Goal: Information Seeking & Learning: Learn about a topic

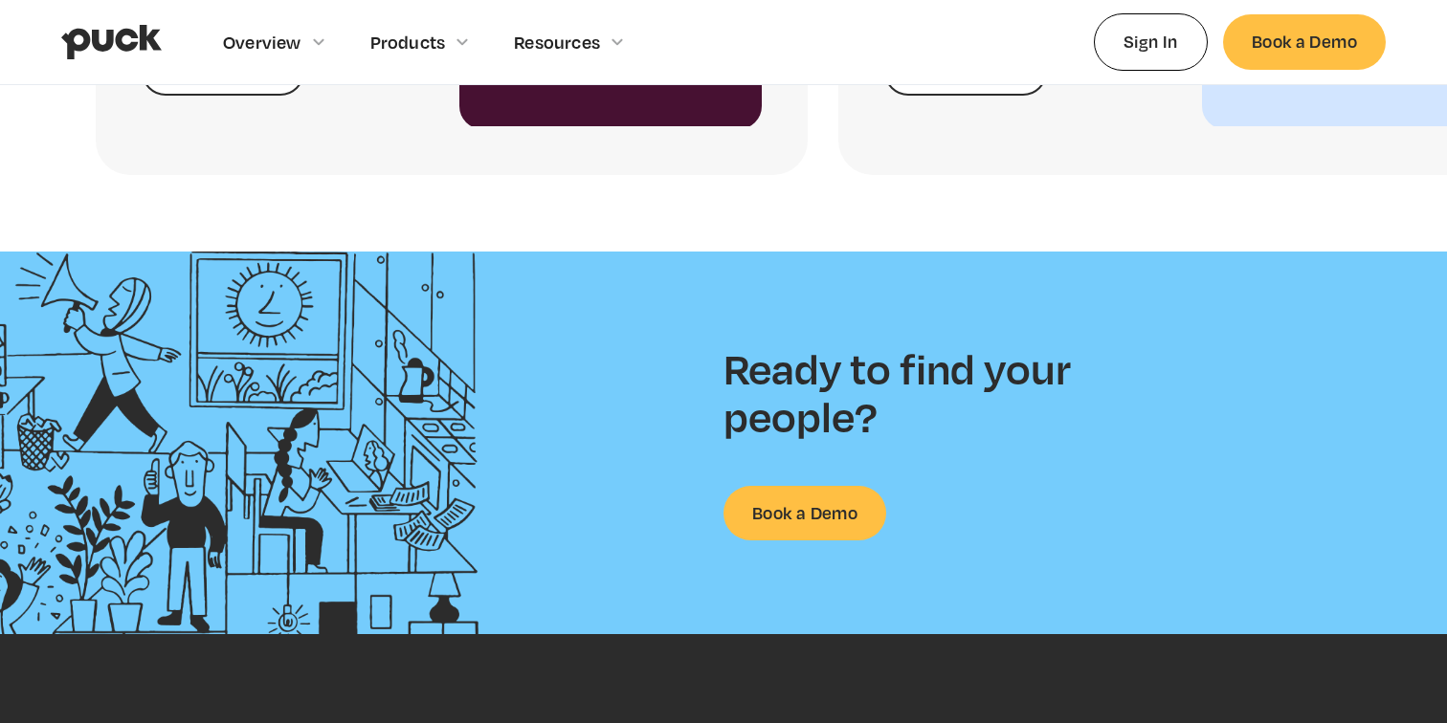
scroll to position [4990, 0]
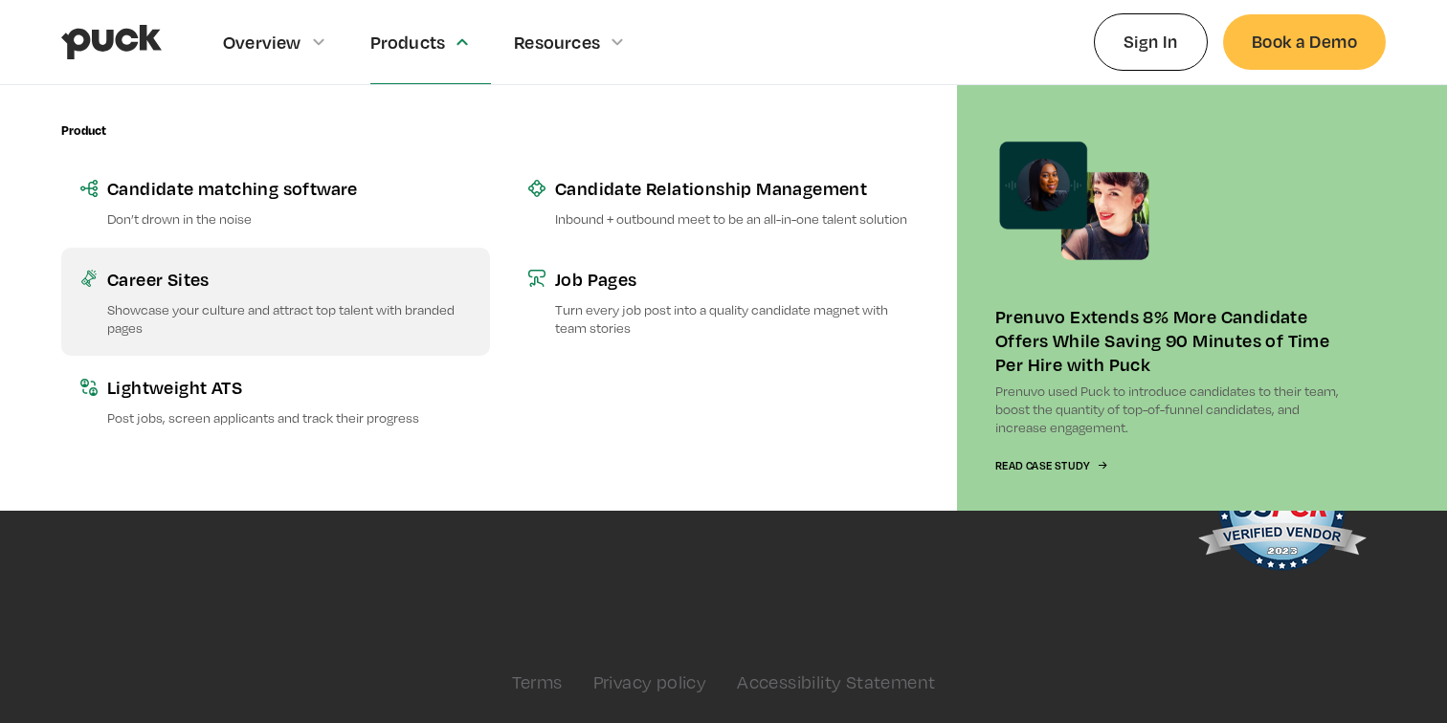
click at [277, 297] on link "Career Sites Showcase your culture and attract top talent with branded pages" at bounding box center [275, 302] width 429 height 108
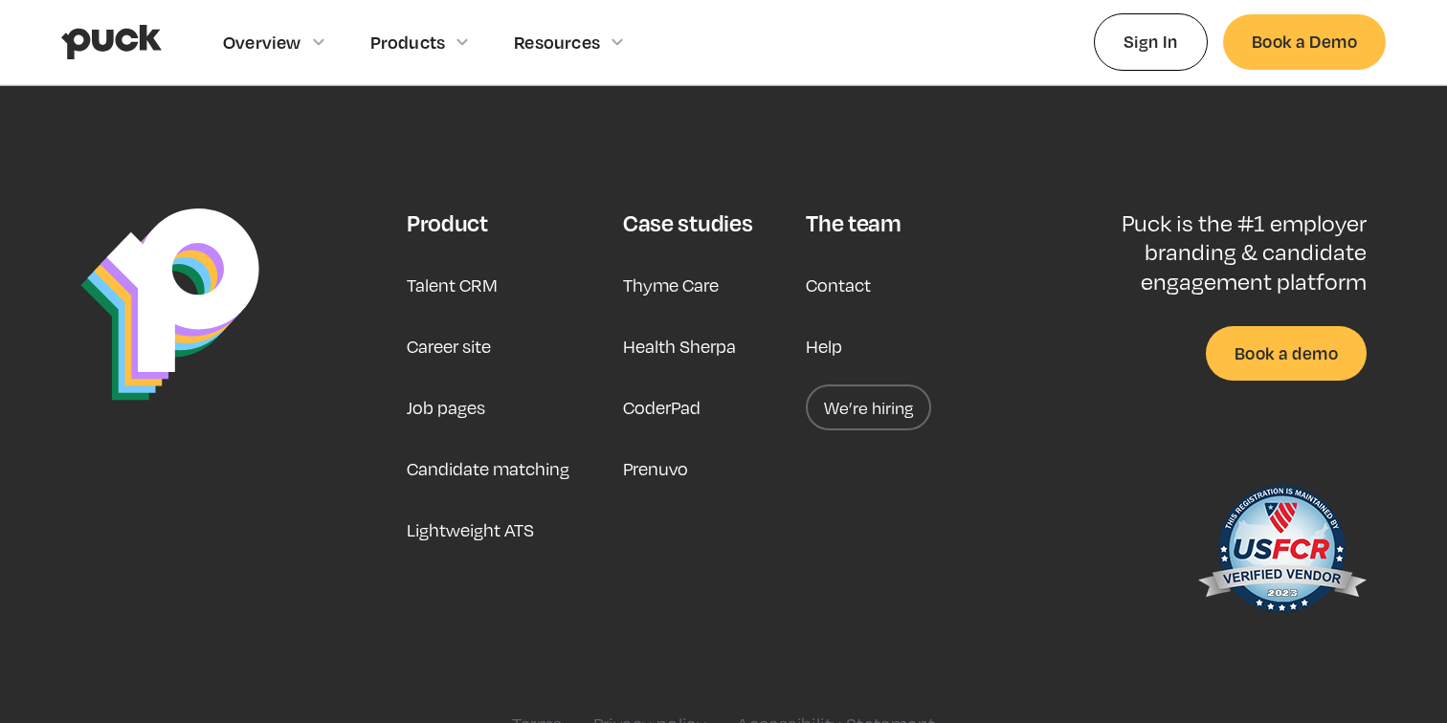
scroll to position [5904, 0]
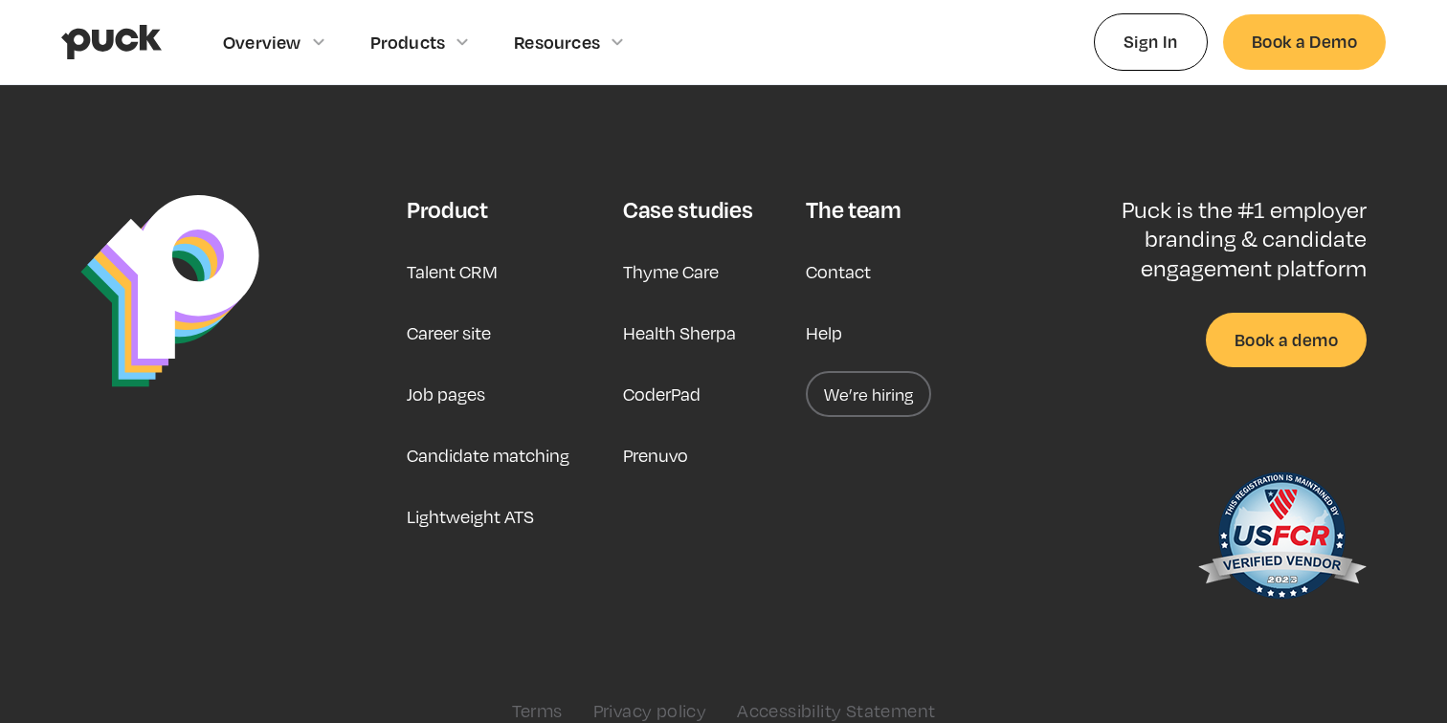
click at [850, 195] on div "The team" at bounding box center [853, 209] width 95 height 29
click at [904, 371] on link "We’re hiring" at bounding box center [868, 394] width 125 height 46
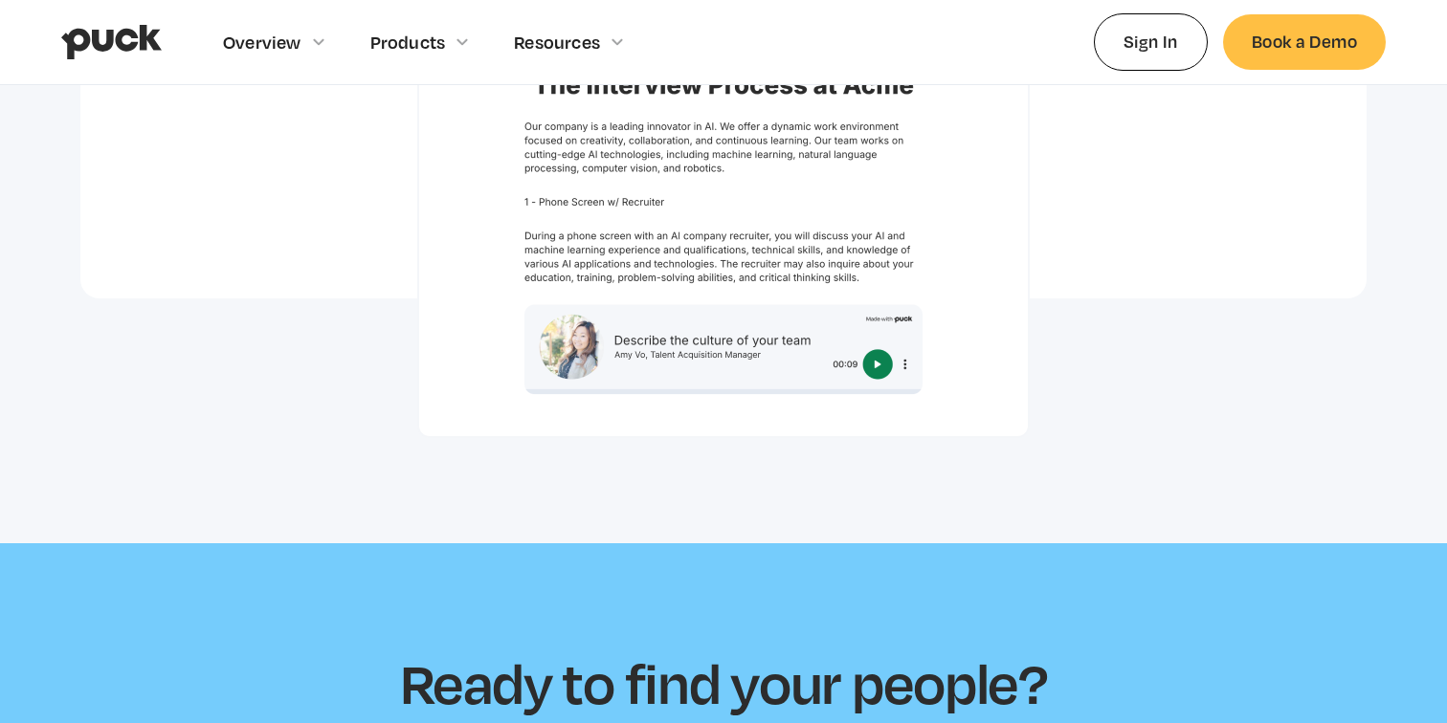
scroll to position [5012, 0]
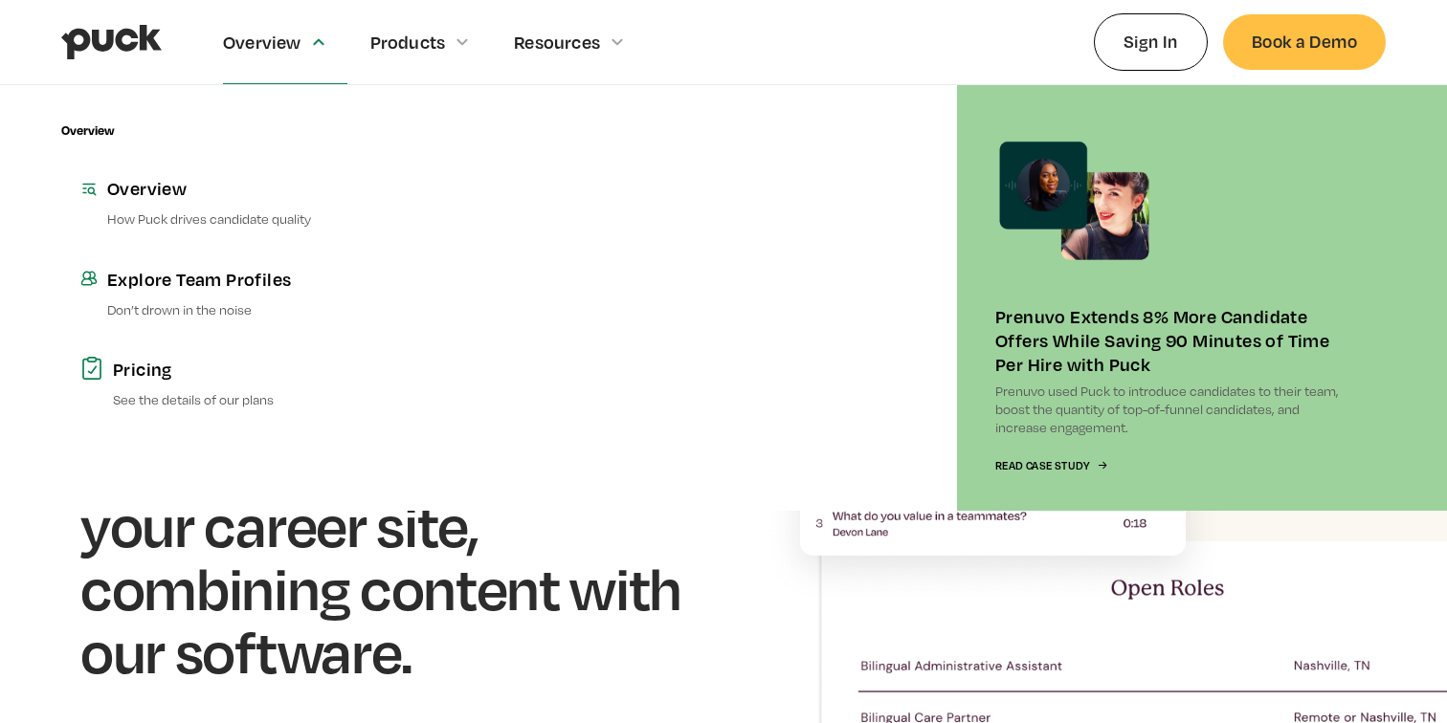
click at [294, 46] on div "Overview" at bounding box center [262, 42] width 78 height 21
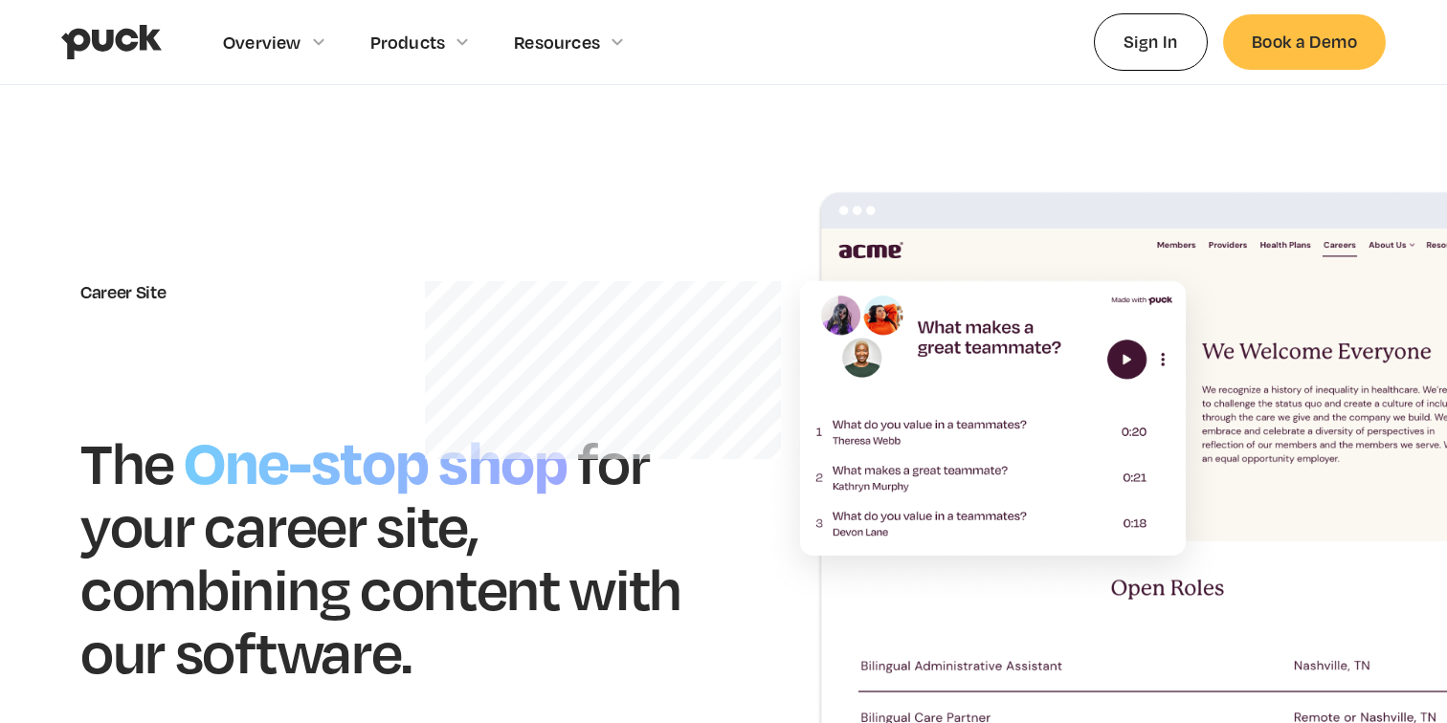
click at [294, 46] on div "Overview" at bounding box center [262, 42] width 78 height 21
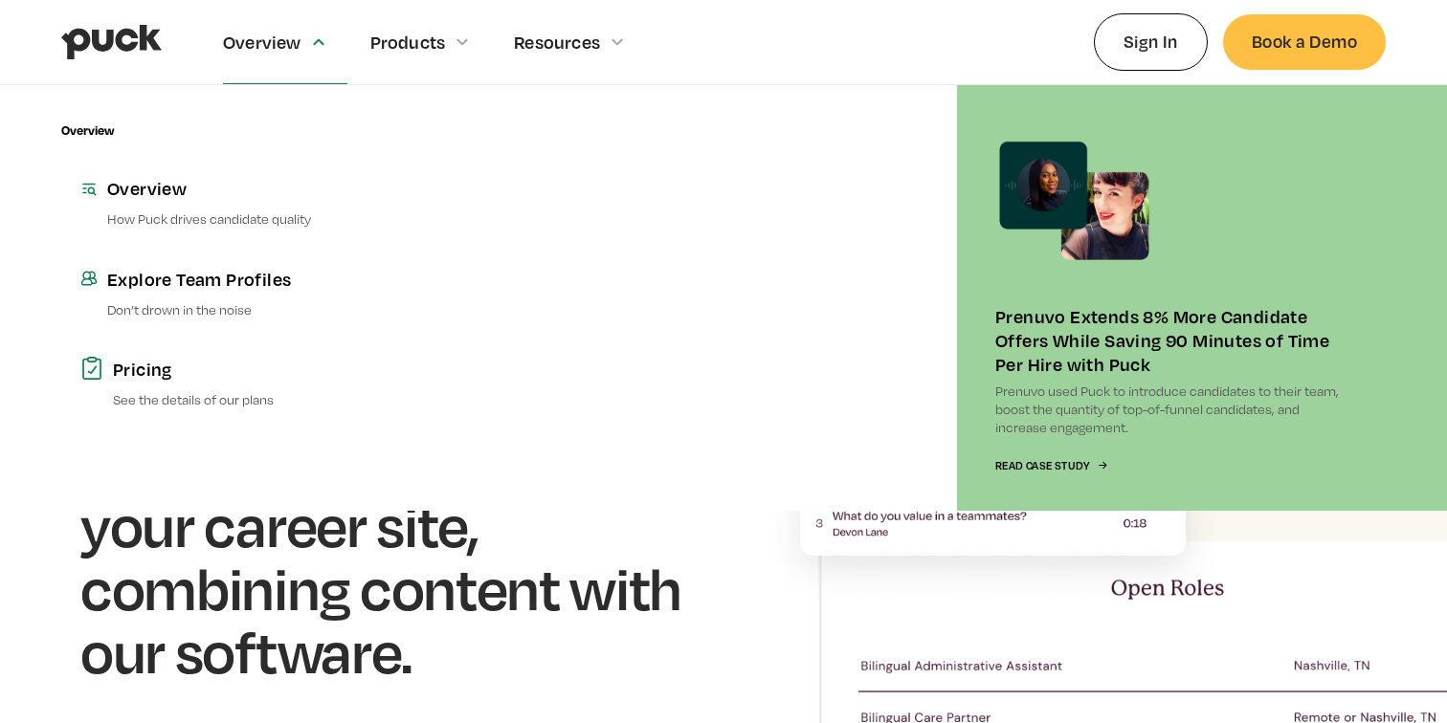
click at [313, 45] on icon at bounding box center [318, 42] width 11 height 8
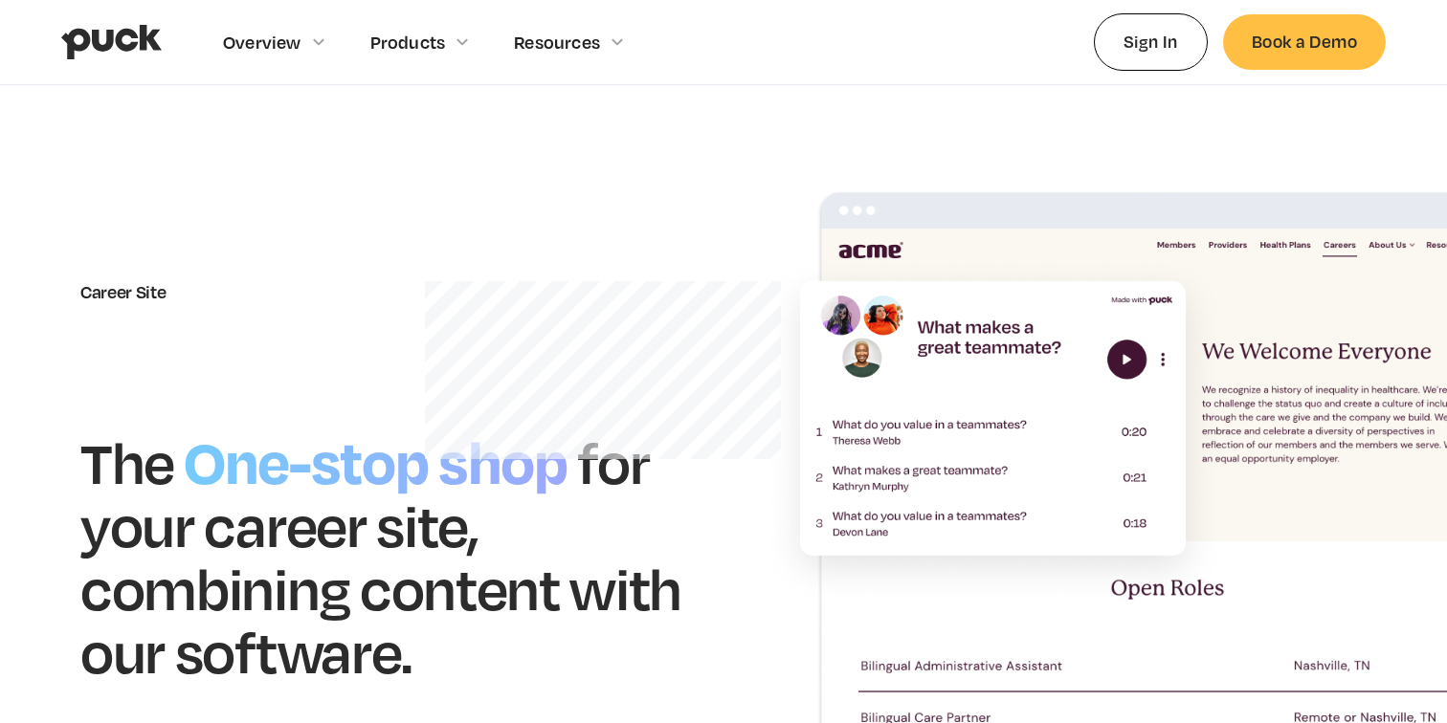
click at [313, 45] on icon at bounding box center [318, 42] width 11 height 8
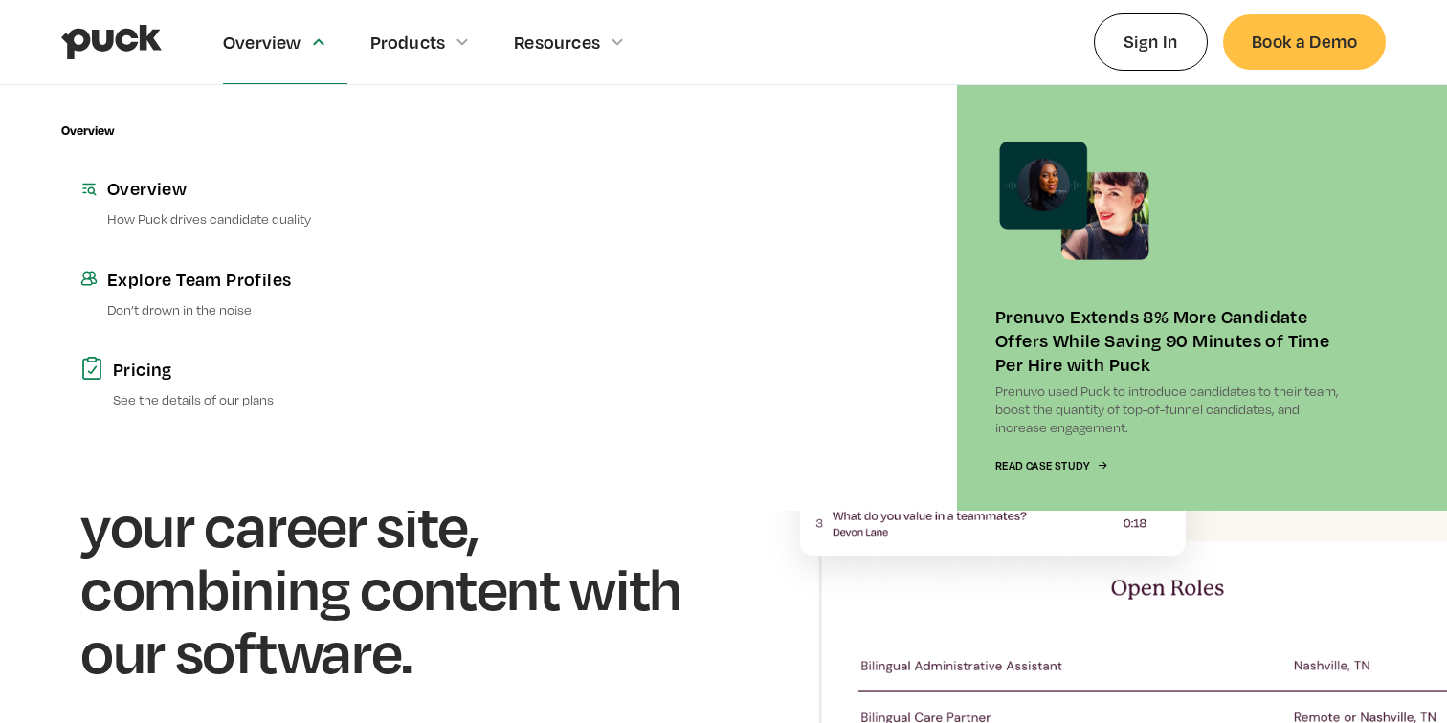
click at [313, 45] on div at bounding box center [318, 41] width 11 height 11
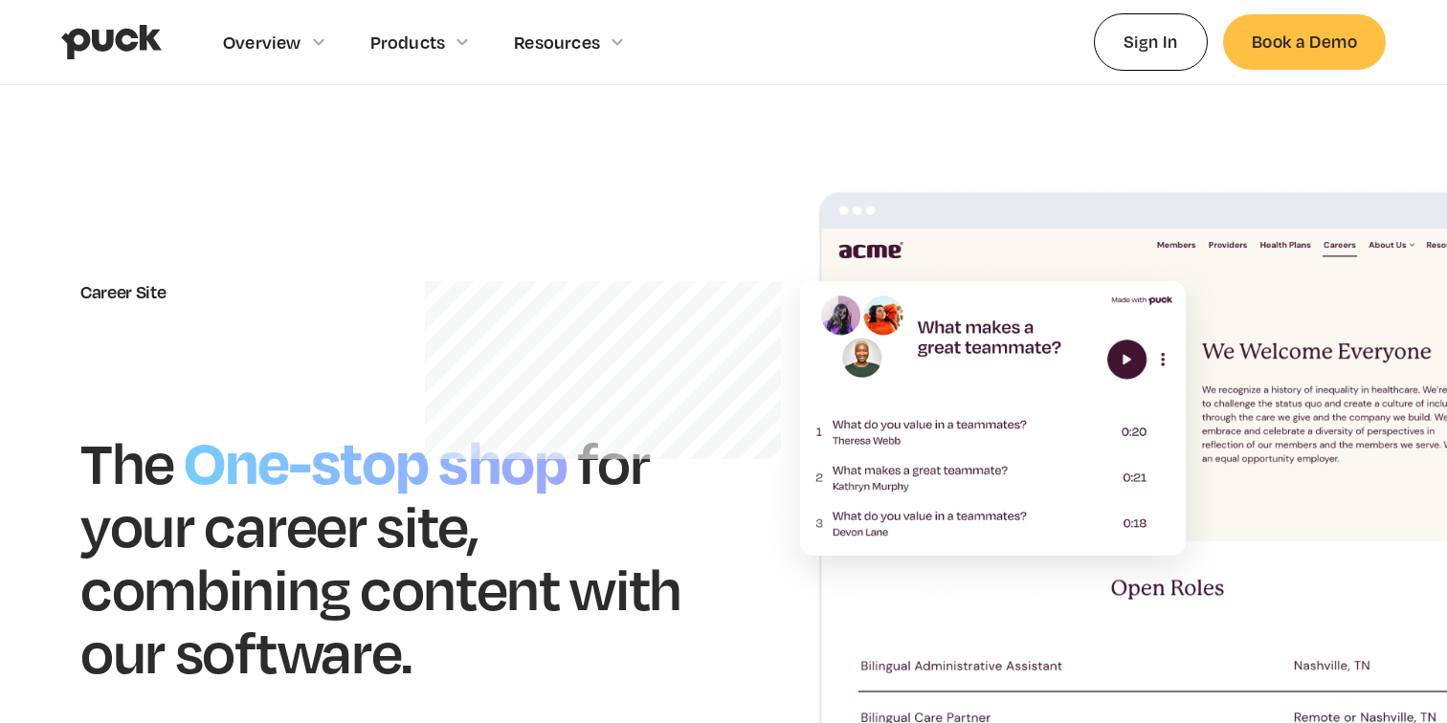
click at [313, 45] on div at bounding box center [318, 41] width 11 height 11
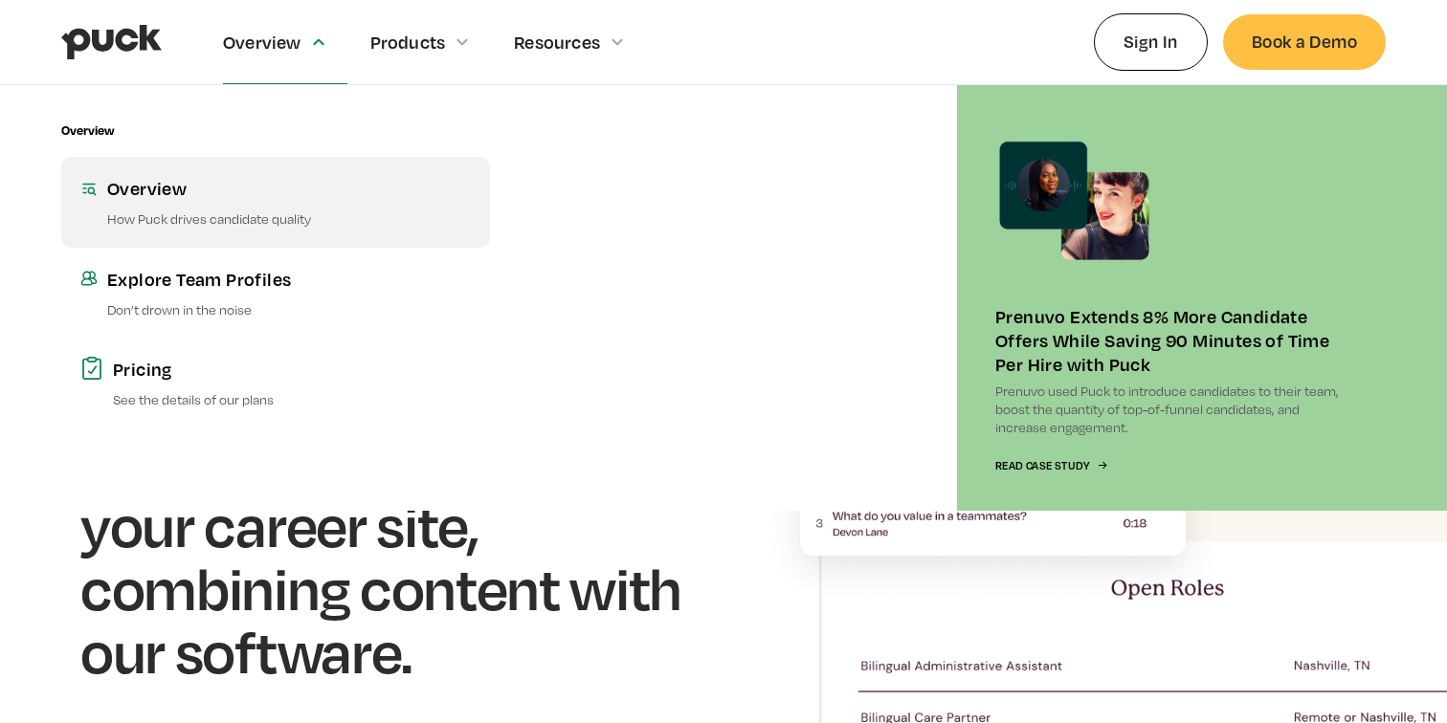
click at [243, 209] on link "Overview How Puck drives candidate quality" at bounding box center [275, 202] width 429 height 90
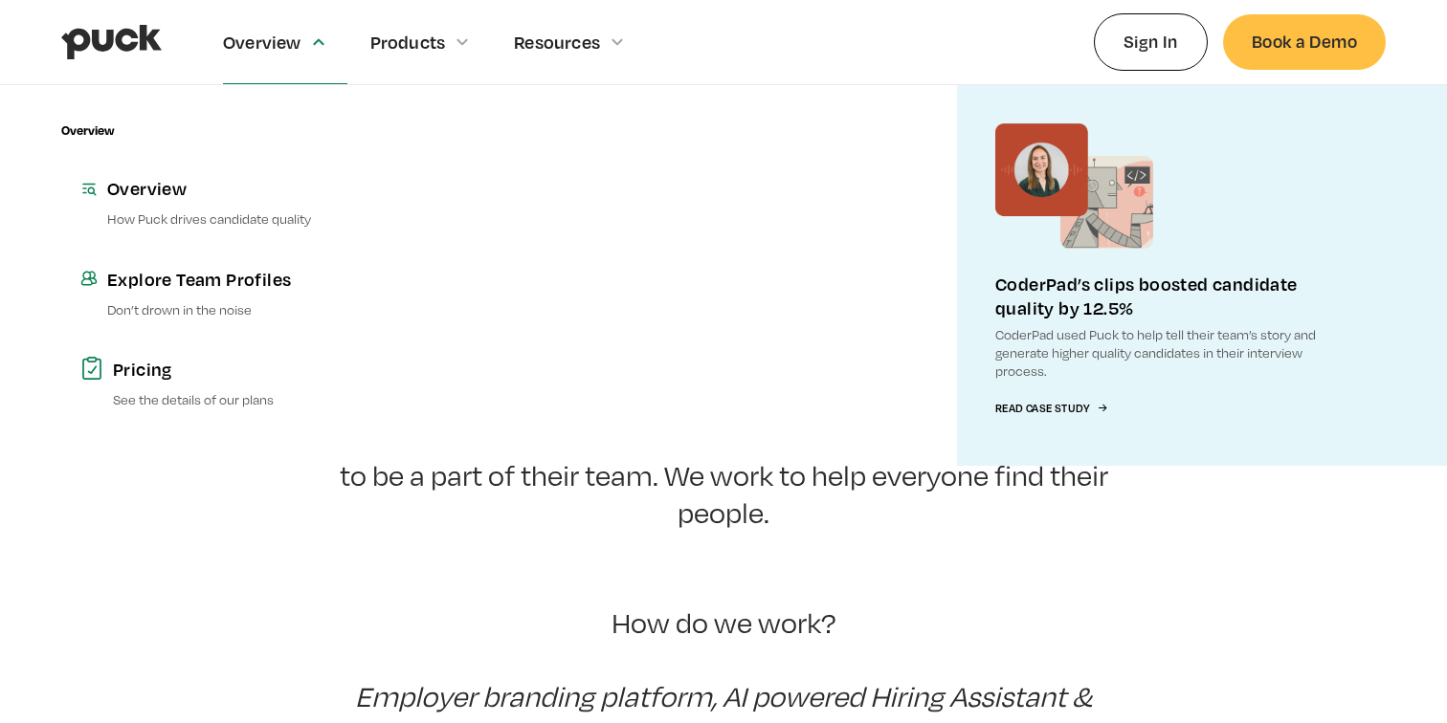
click at [289, 42] on div "Overview" at bounding box center [262, 42] width 78 height 21
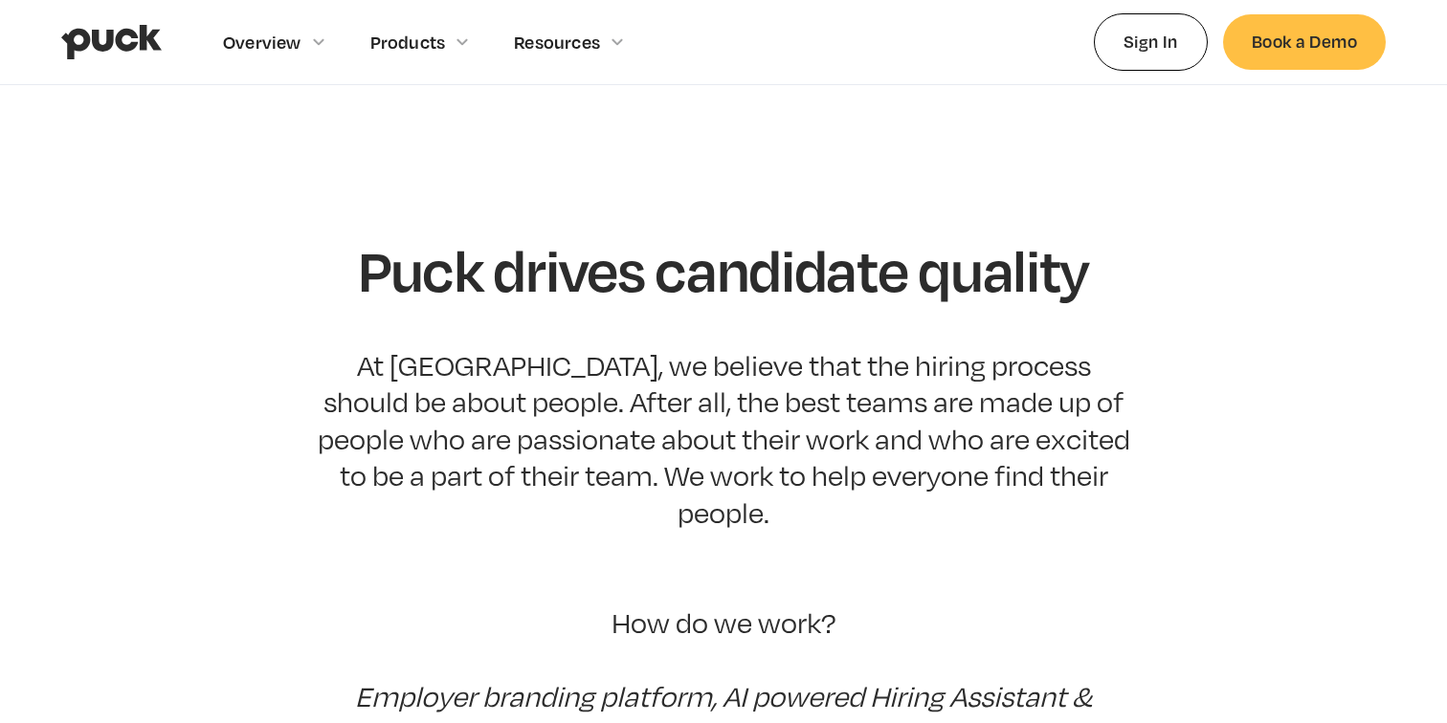
click at [289, 42] on div "Overview" at bounding box center [262, 42] width 78 height 21
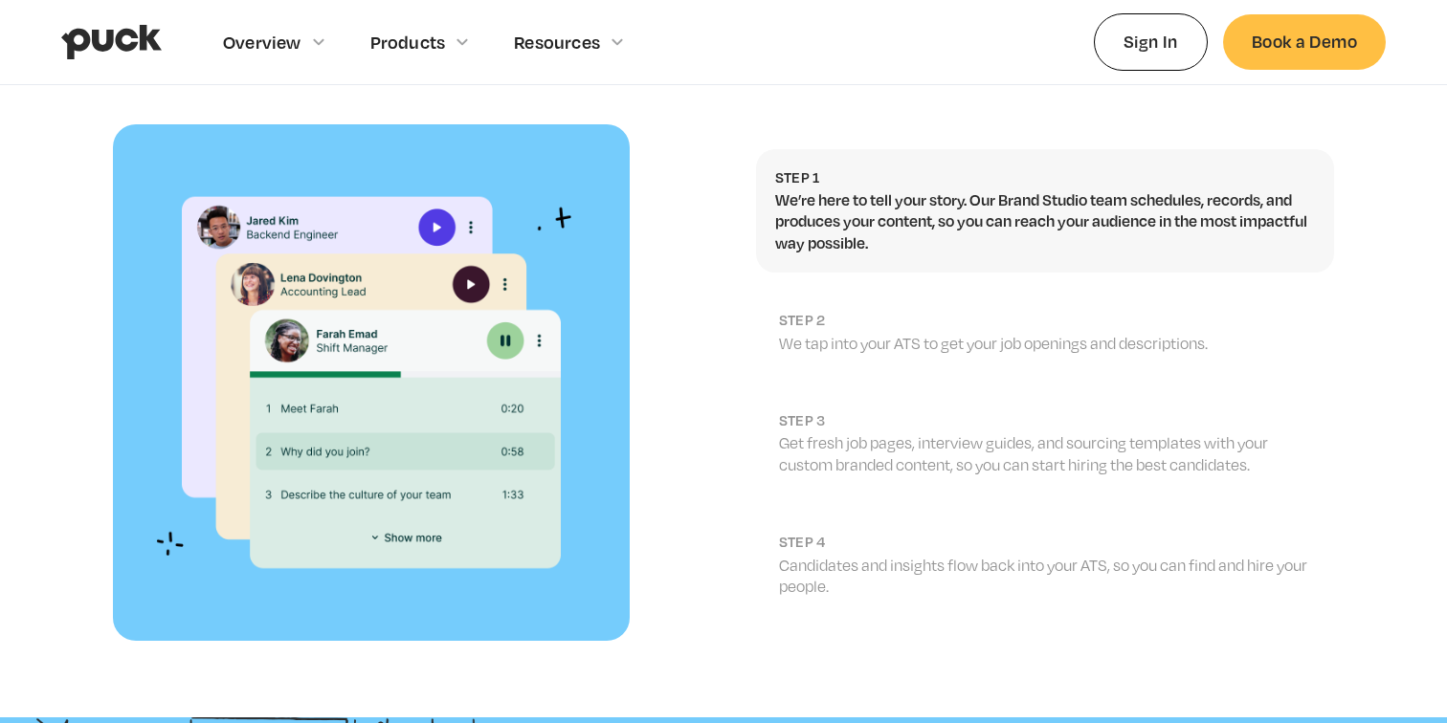
scroll to position [2086, 0]
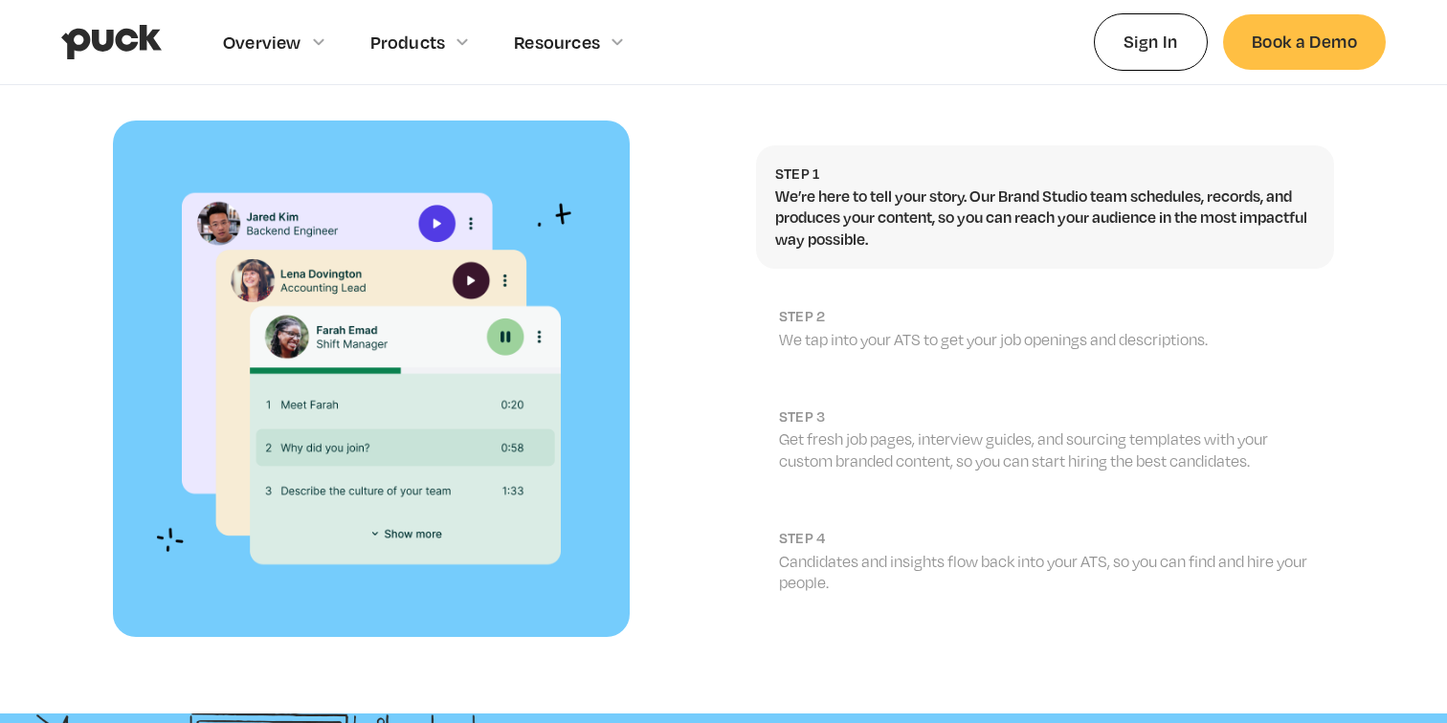
click at [891, 329] on p "We tap into your ATS to get your job openings and descriptions." at bounding box center [1047, 339] width 537 height 21
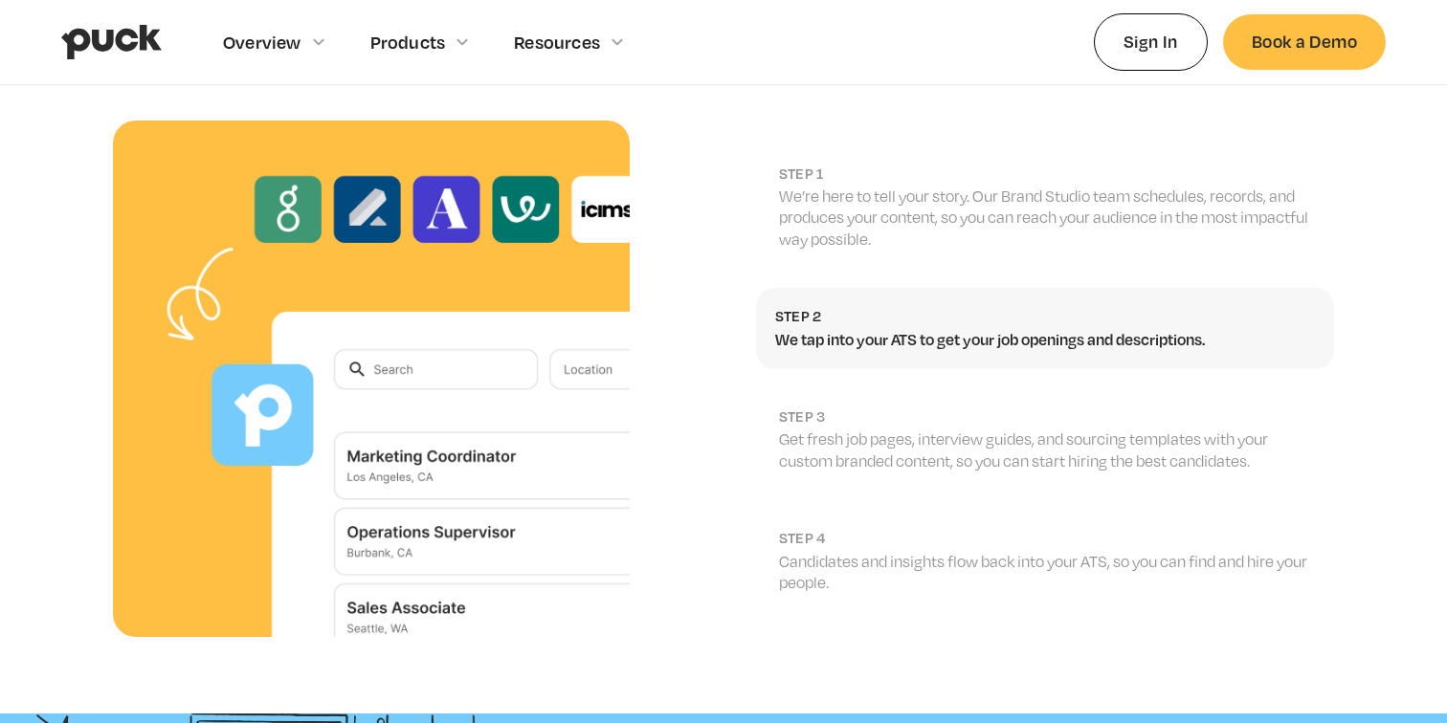
click at [1208, 429] on p "Get fresh job pages, interview guides, and sourcing templates with your custom …" at bounding box center [1047, 450] width 537 height 43
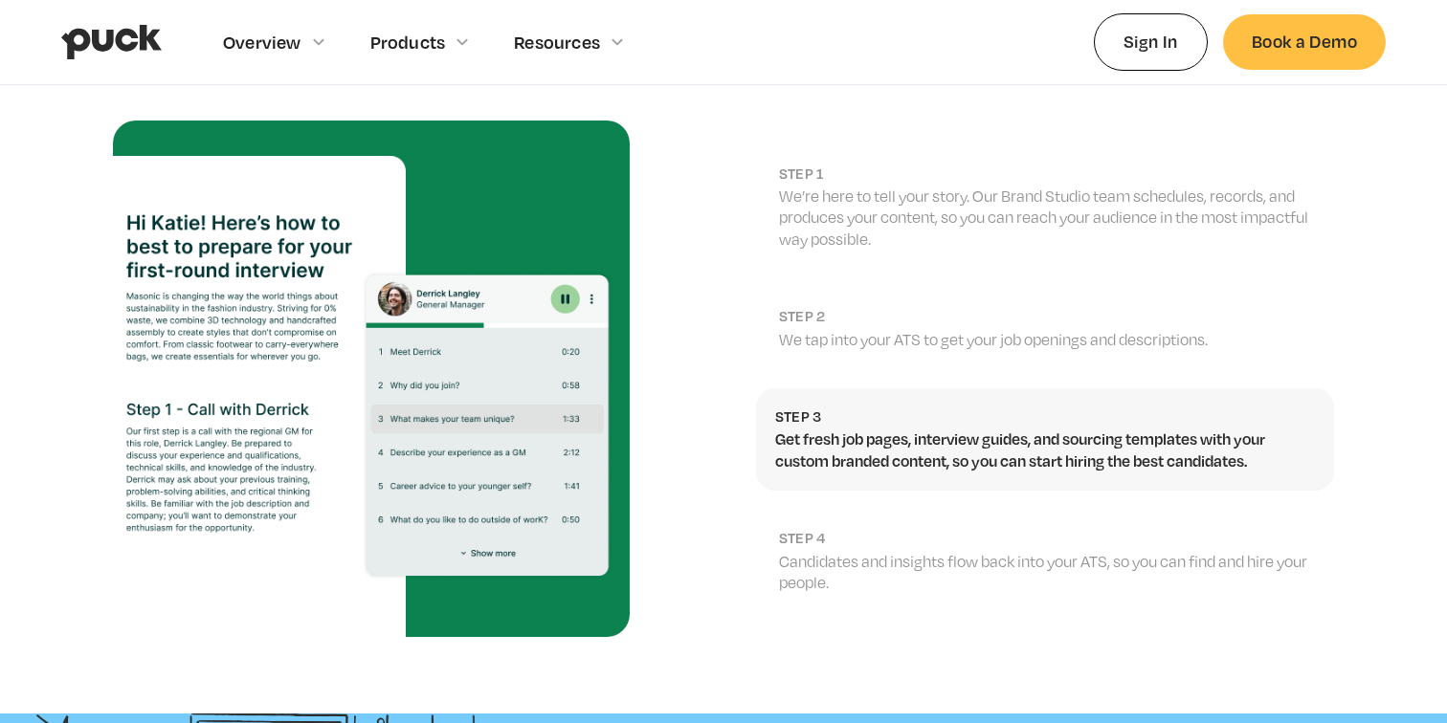
click at [1195, 510] on link "step 4 Candidates and insights flow back into your ATS, so you can find and hir…" at bounding box center [1045, 561] width 579 height 102
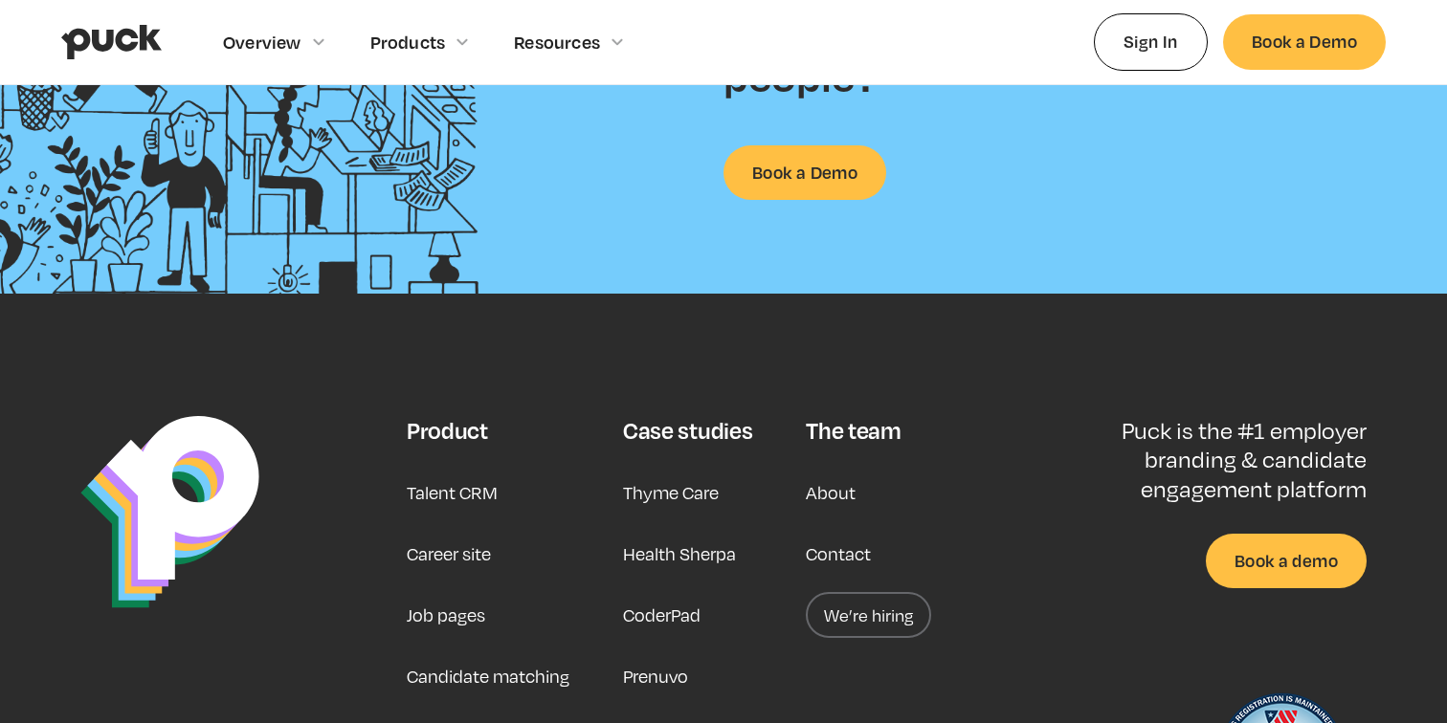
scroll to position [2896, 0]
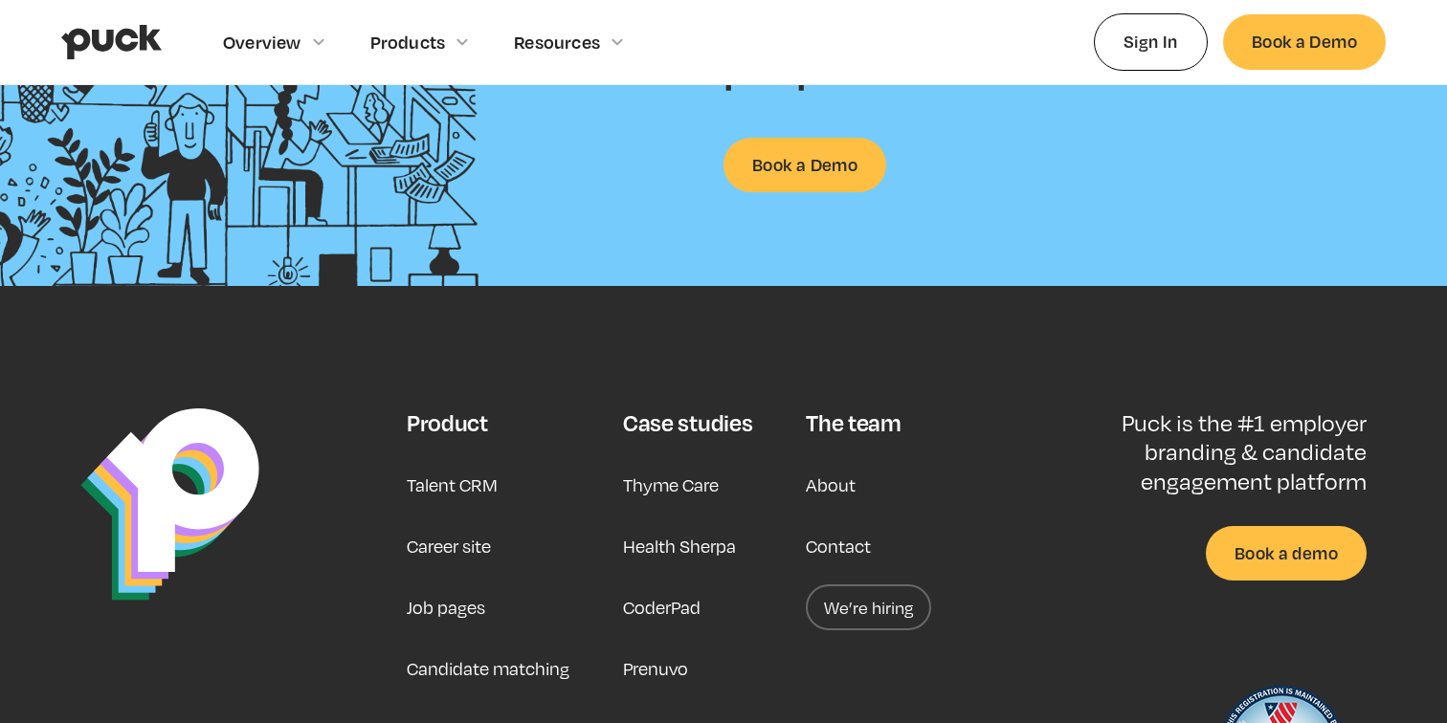
click at [457, 462] on link "Talent CRM" at bounding box center [452, 485] width 91 height 46
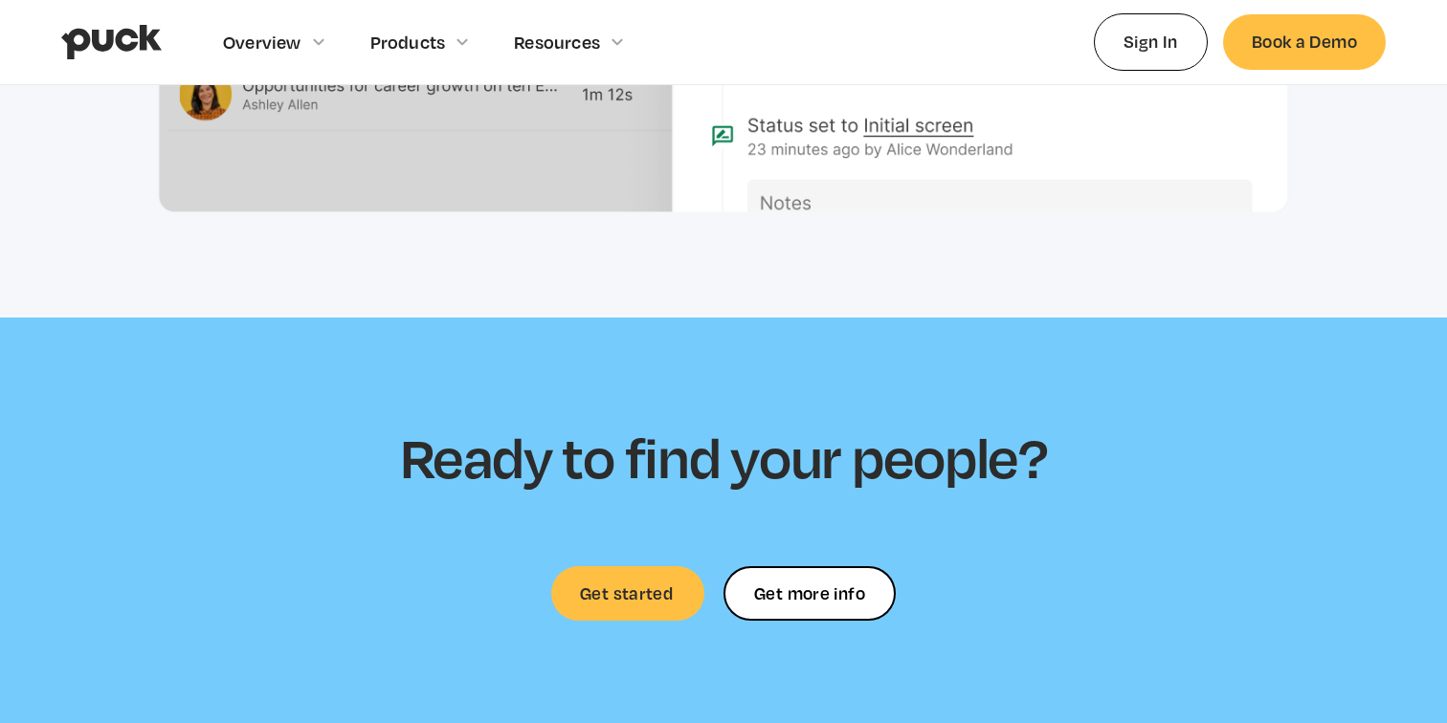
scroll to position [5417, 0]
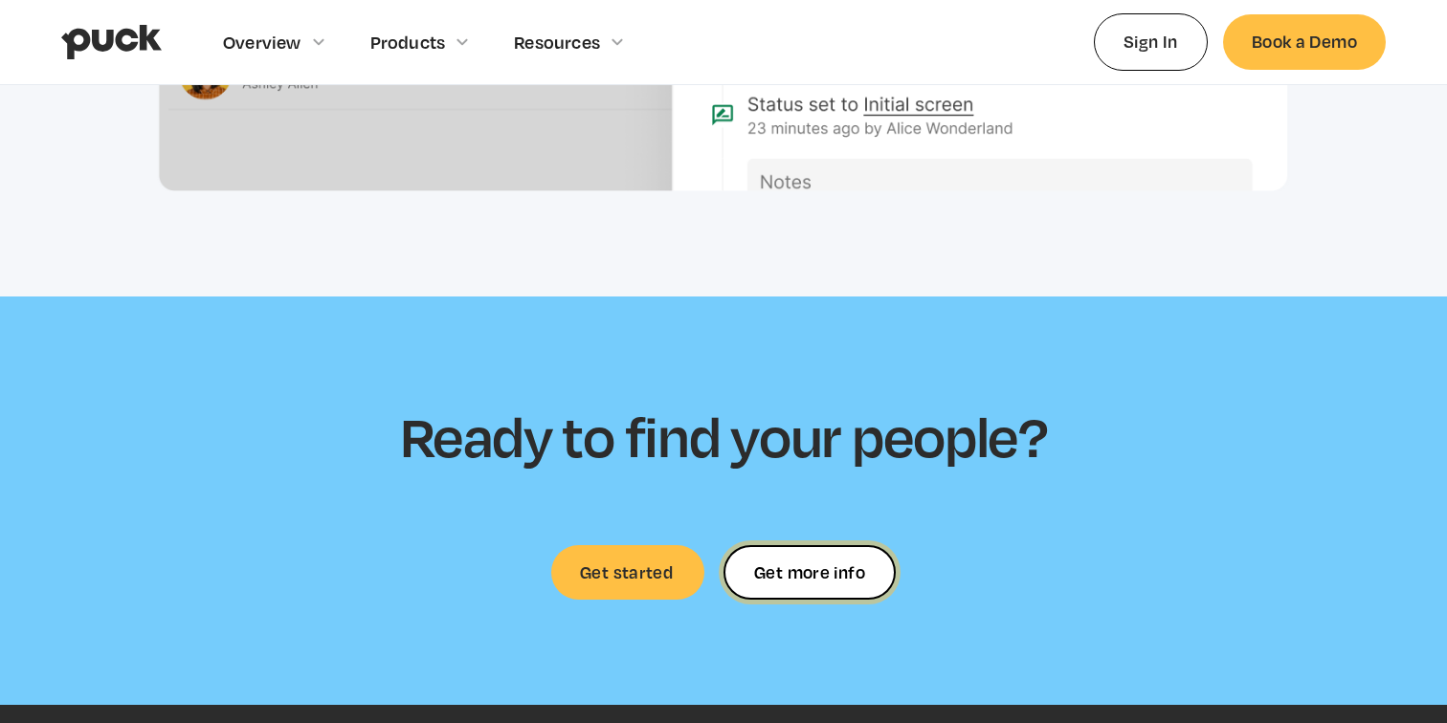
click at [781, 594] on link "Get more info" at bounding box center [809, 572] width 172 height 55
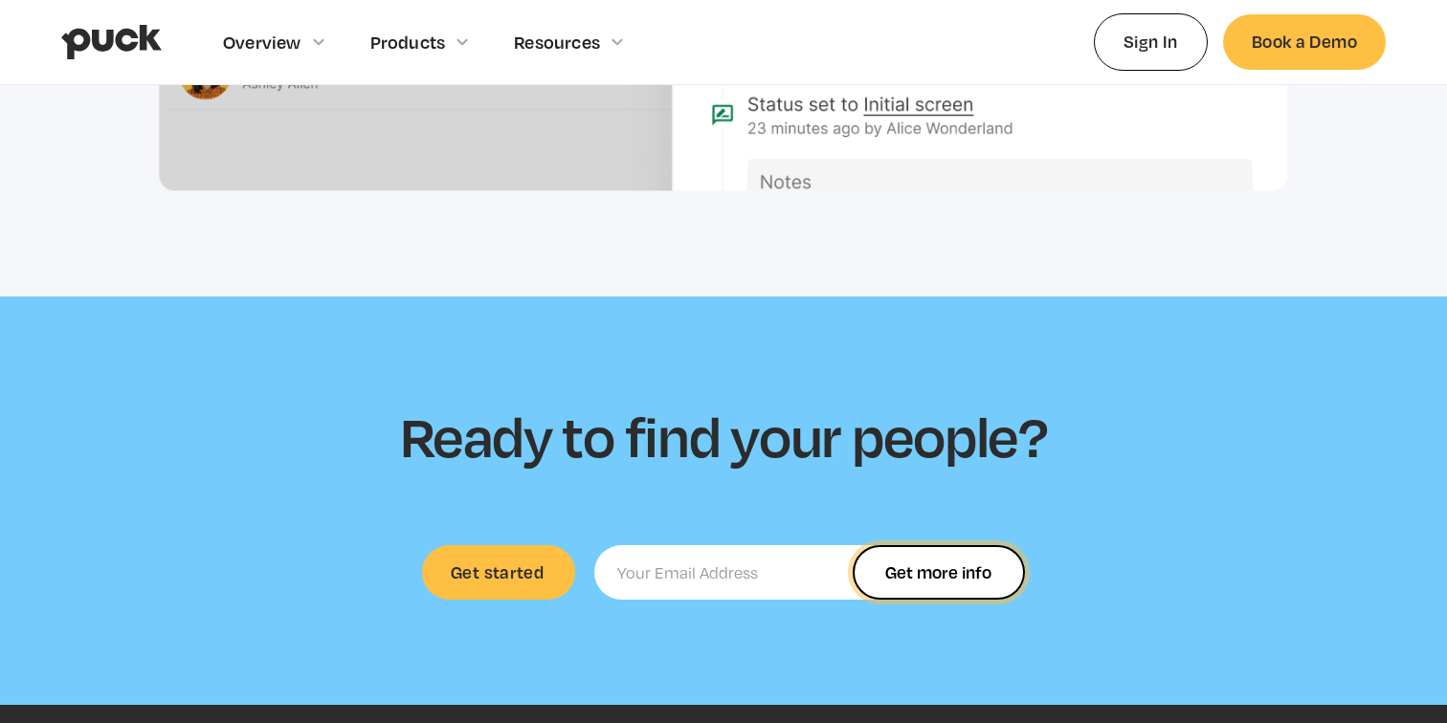
click at [1012, 592] on input "Get more info" at bounding box center [938, 572] width 172 height 55
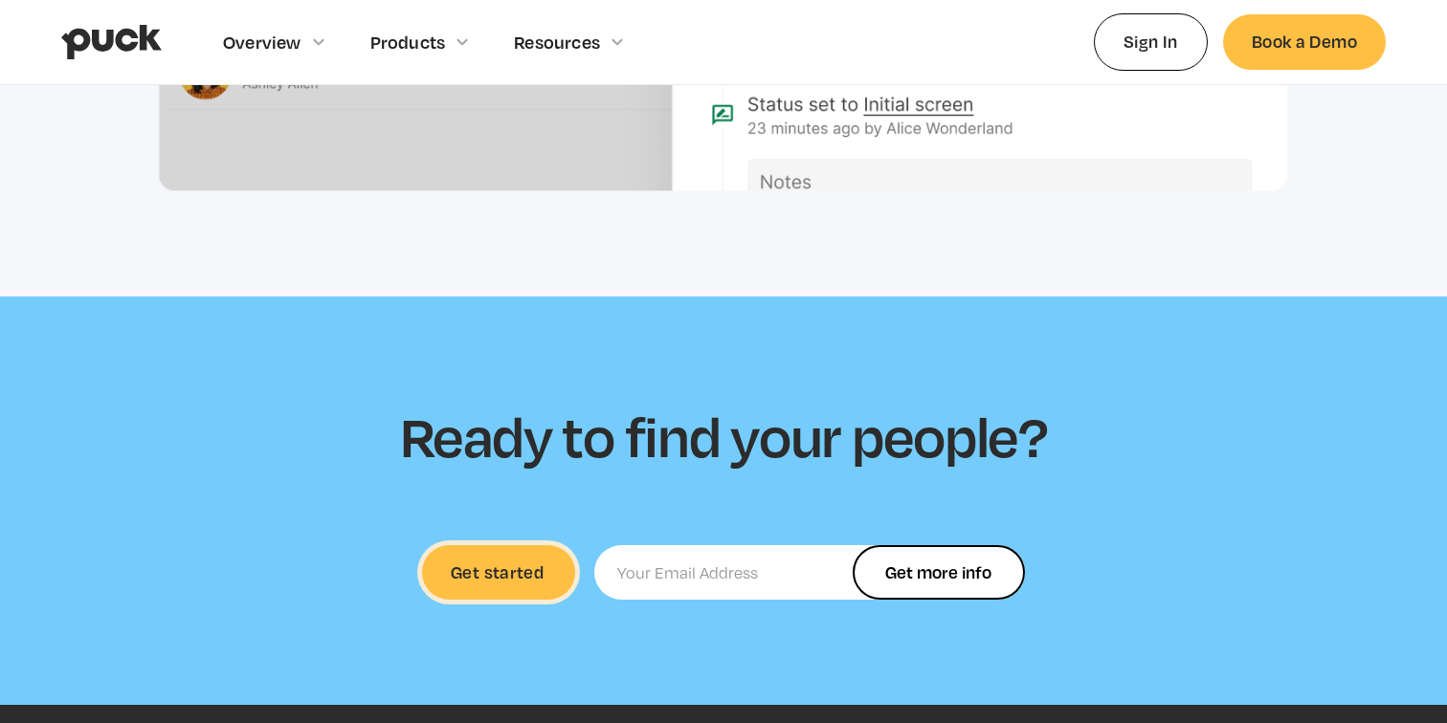
click at [531, 569] on link "Get started" at bounding box center [498, 572] width 153 height 55
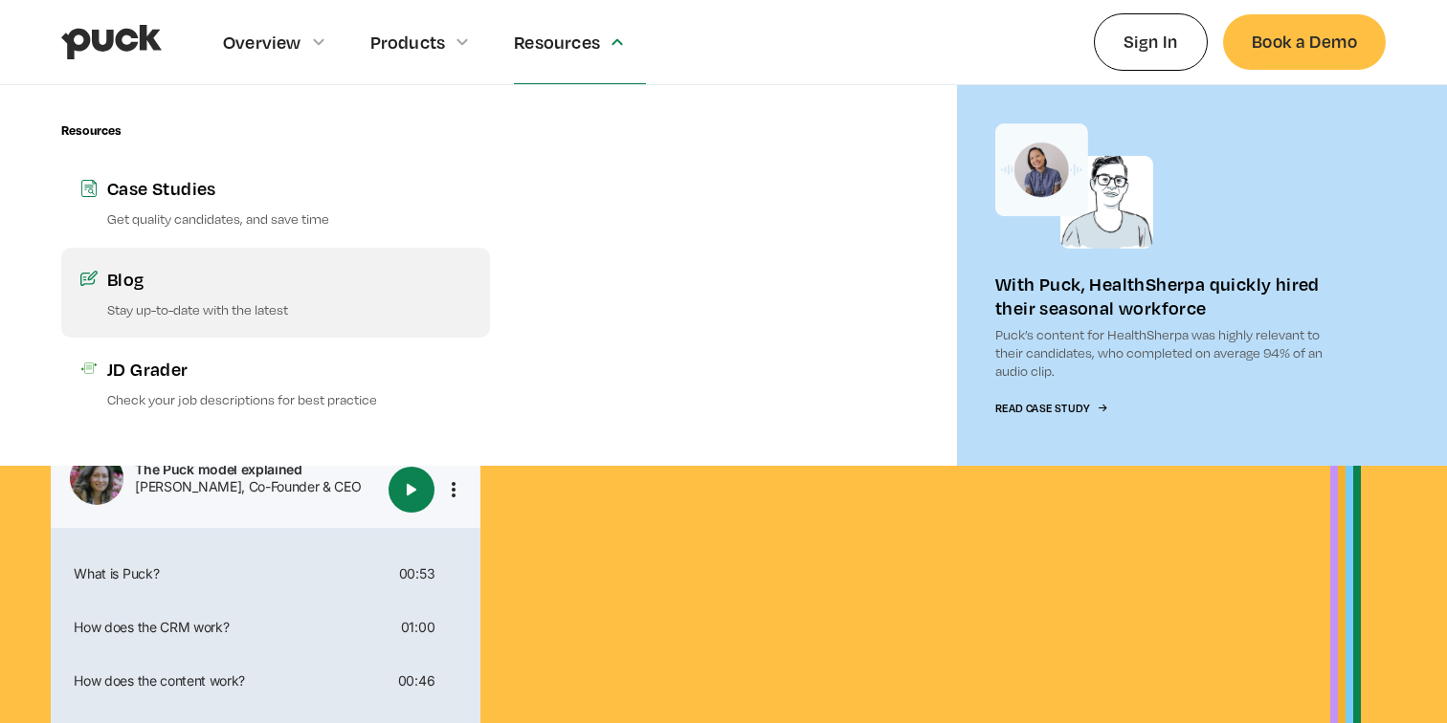
click at [300, 307] on p "Stay up-to-date with the latest" at bounding box center [289, 309] width 364 height 18
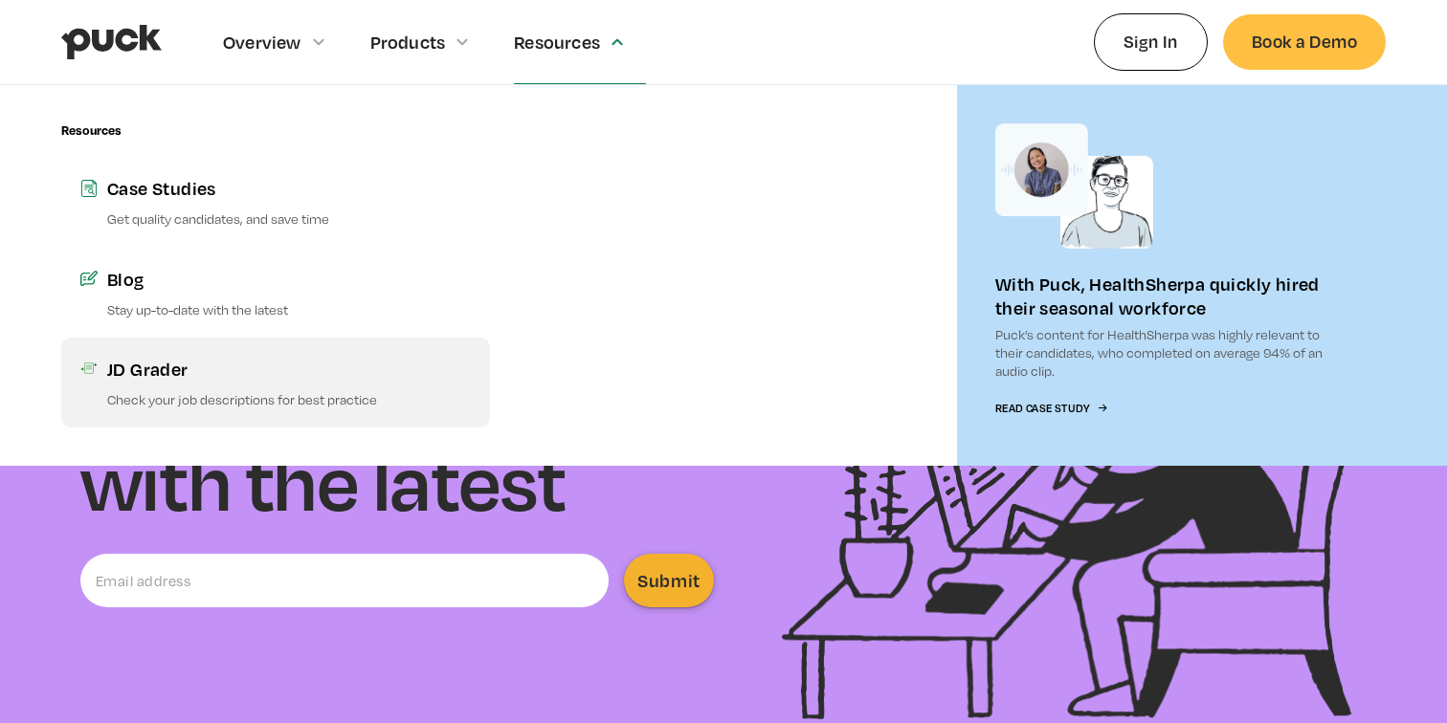
click at [361, 390] on p "Check your job descriptions for best practice" at bounding box center [289, 399] width 364 height 18
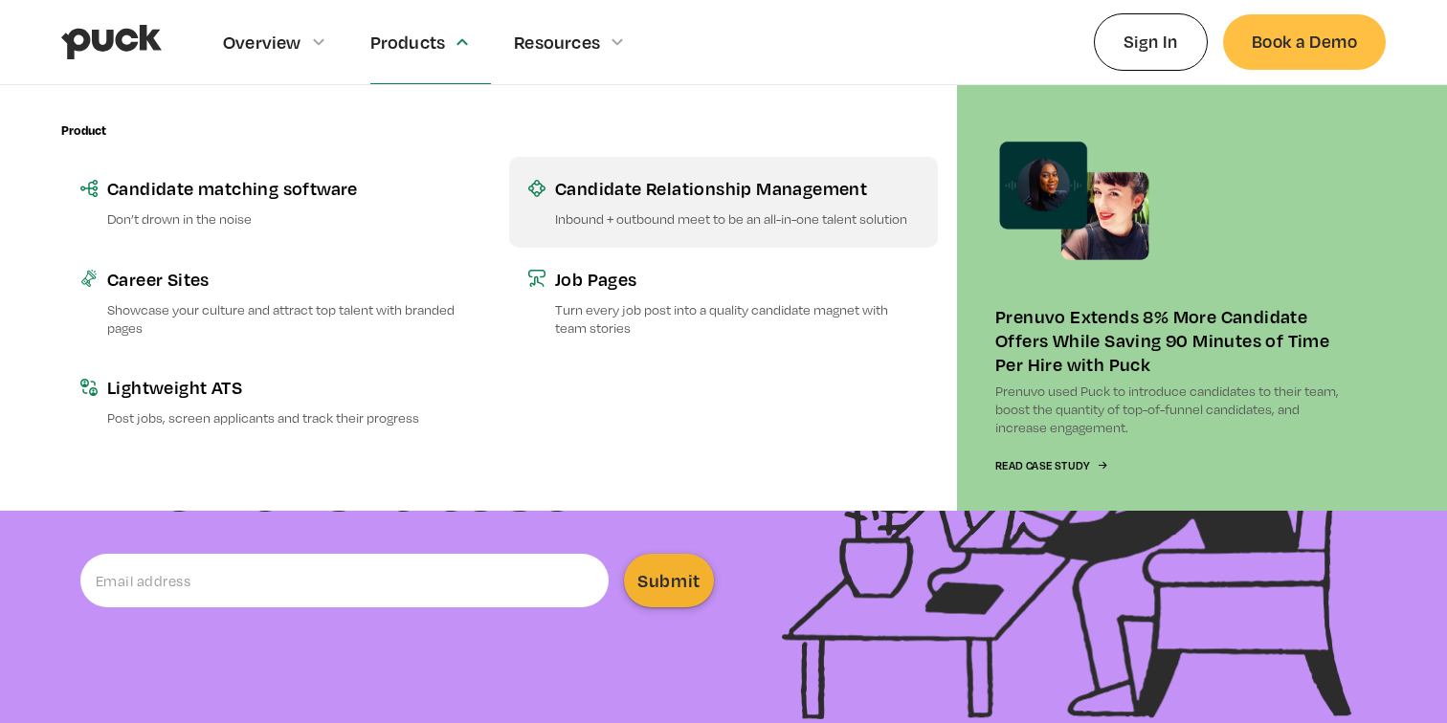
click at [630, 229] on link "Candidate Relationship Management Inbound + outbound meet to be an all-in-one t…" at bounding box center [723, 202] width 429 height 90
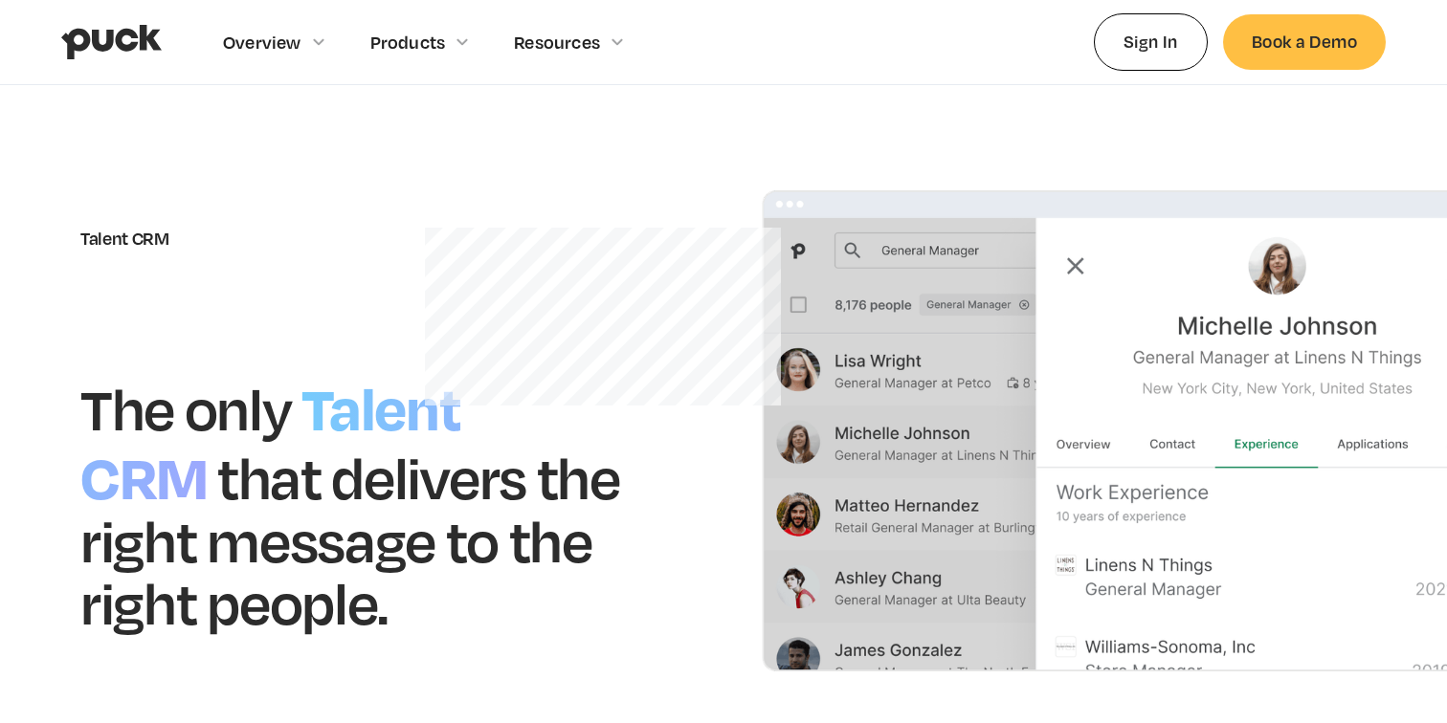
scroll to position [1, 0]
